Goal: Book appointment/travel/reservation

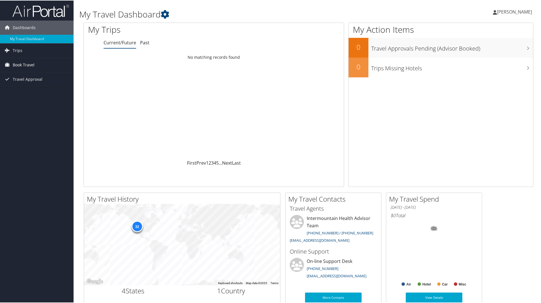
click at [25, 64] on span "Book Travel" at bounding box center [24, 64] width 22 height 14
click at [35, 93] on link "Book/Manage Online Trips" at bounding box center [37, 93] width 74 height 8
